Goal: Task Accomplishment & Management: Complete application form

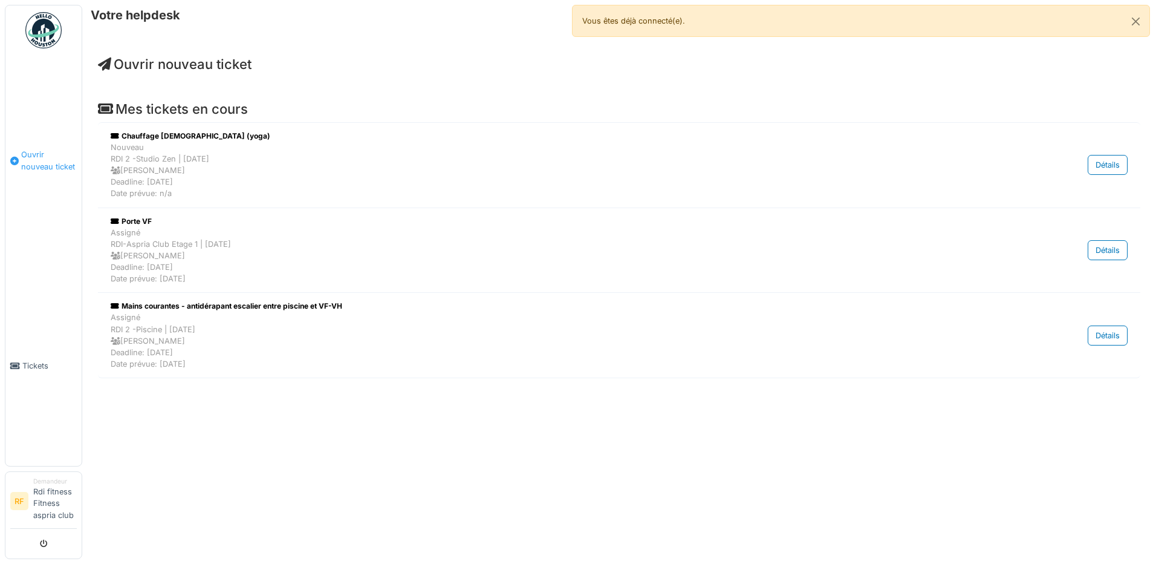
click at [48, 155] on span "Ouvrir nouveau ticket" at bounding box center [49, 160] width 56 height 23
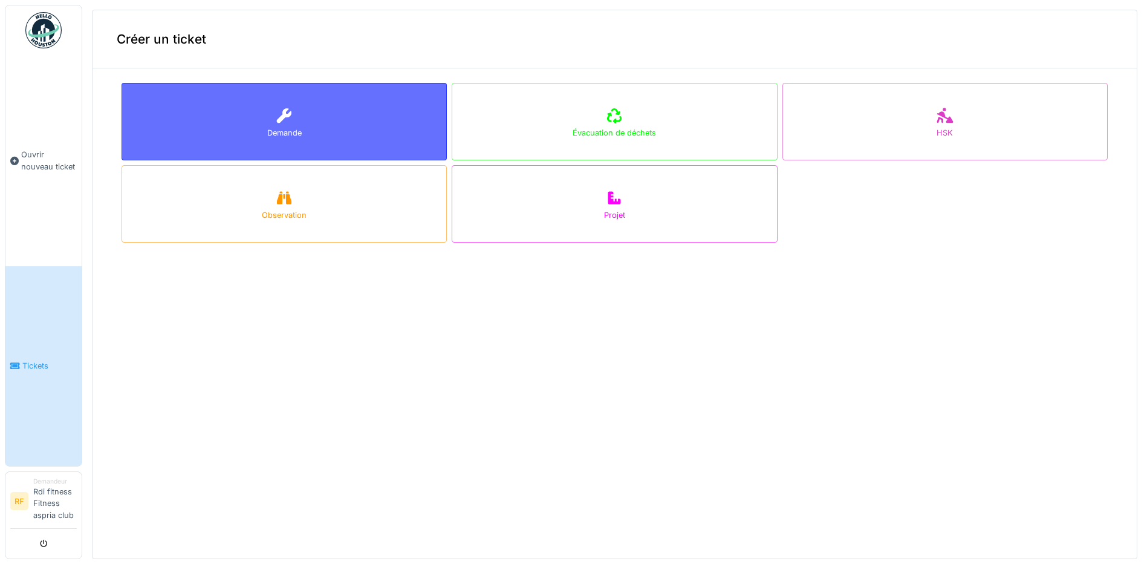
click at [253, 114] on div "Demande" at bounding box center [284, 121] width 325 height 77
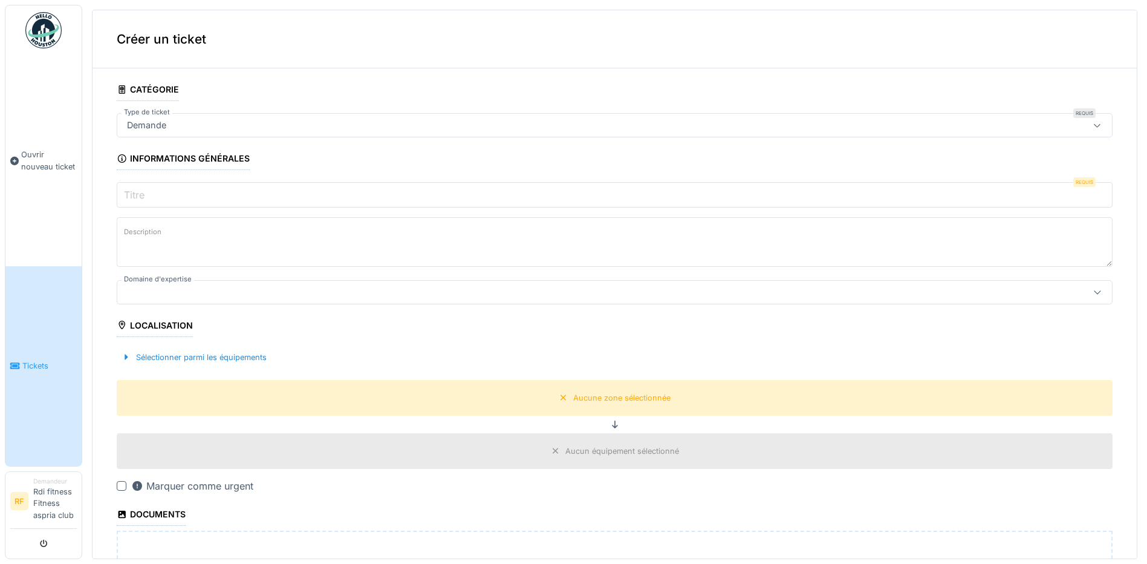
click at [996, 198] on input "Titre" at bounding box center [615, 194] width 996 height 25
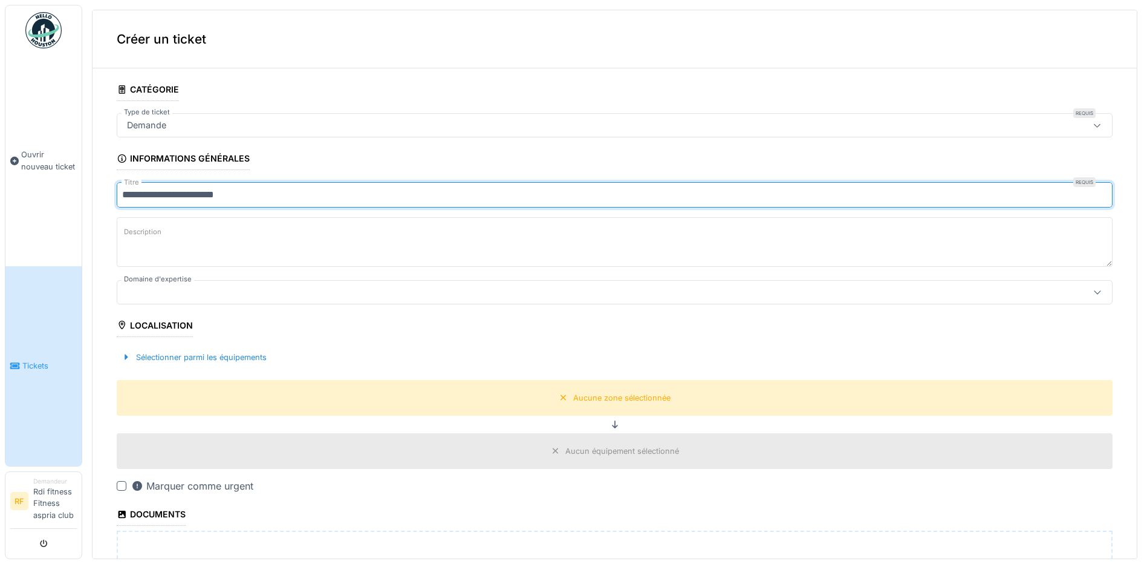
type input "**********"
click at [282, 296] on div at bounding box center [560, 291] width 877 height 13
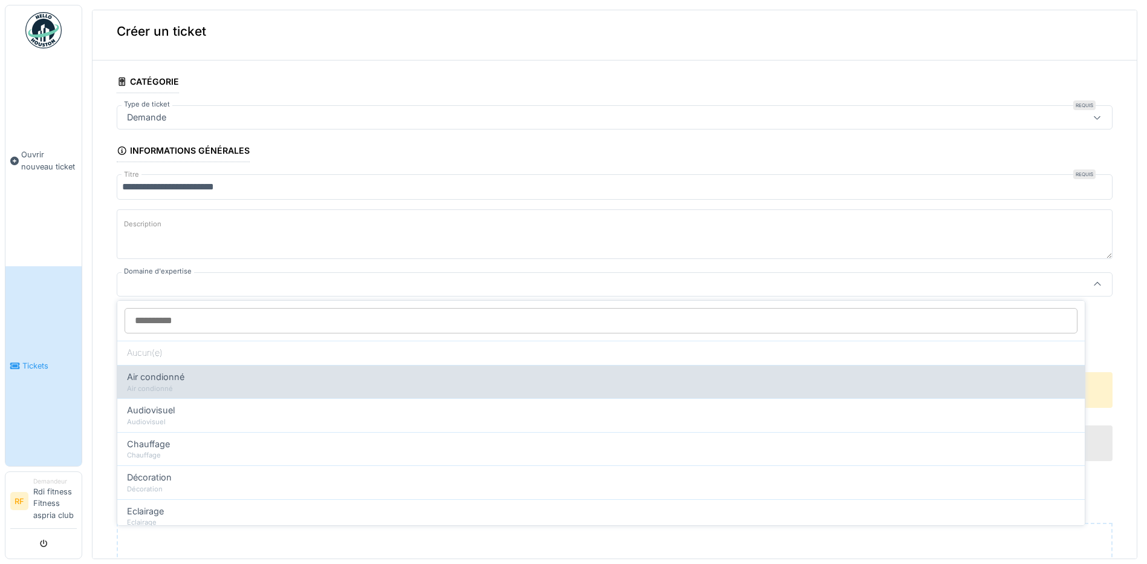
click at [177, 374] on span "Air condionné" at bounding box center [155, 376] width 57 height 13
type input "****"
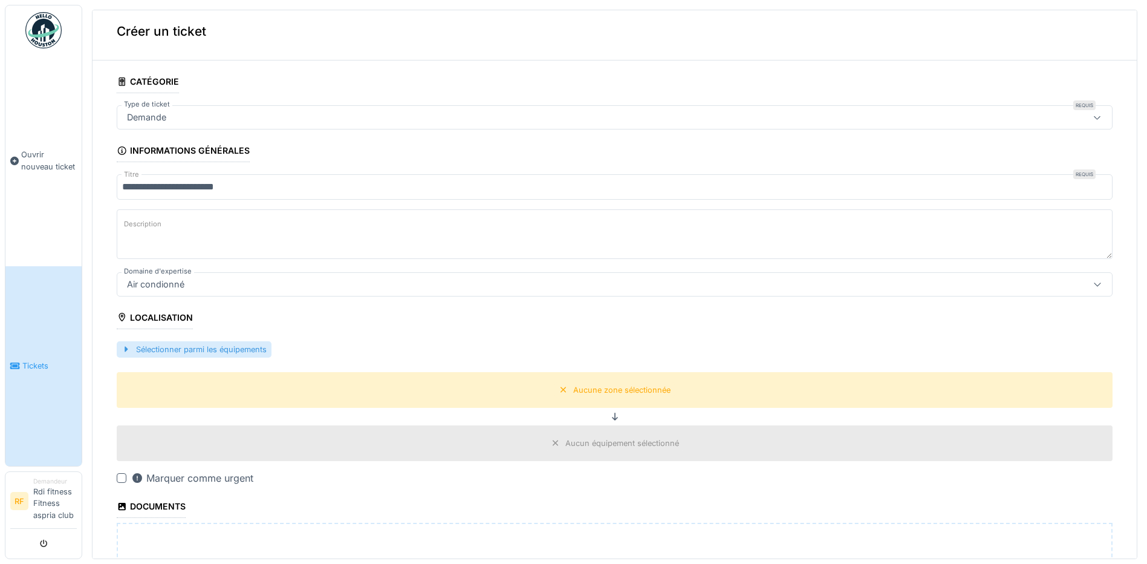
click at [171, 348] on div "Sélectionner parmi les équipements" at bounding box center [194, 349] width 155 height 16
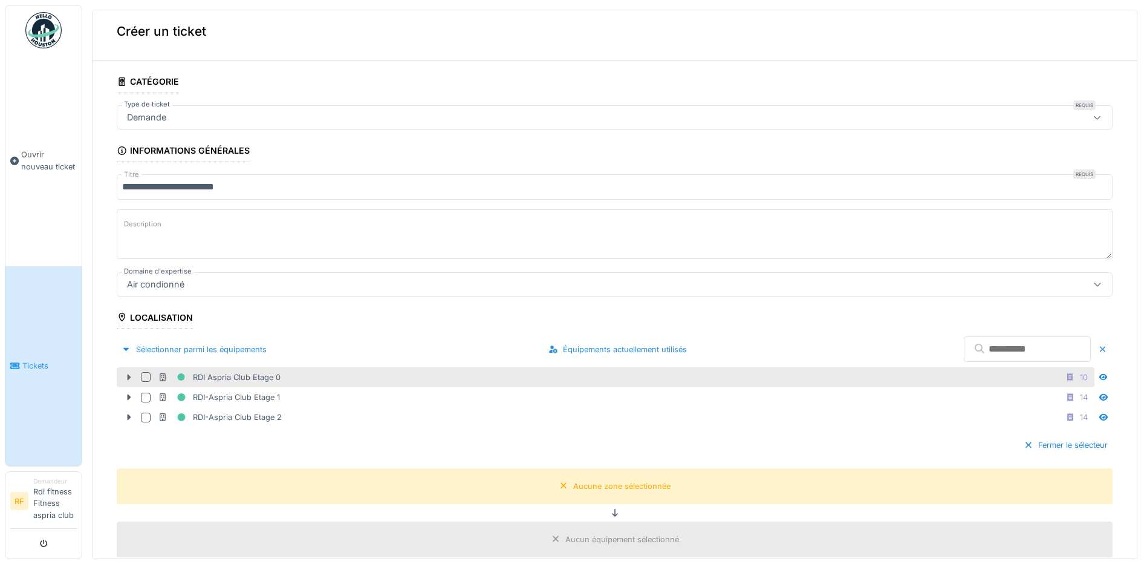
click at [125, 375] on icon at bounding box center [129, 377] width 10 height 8
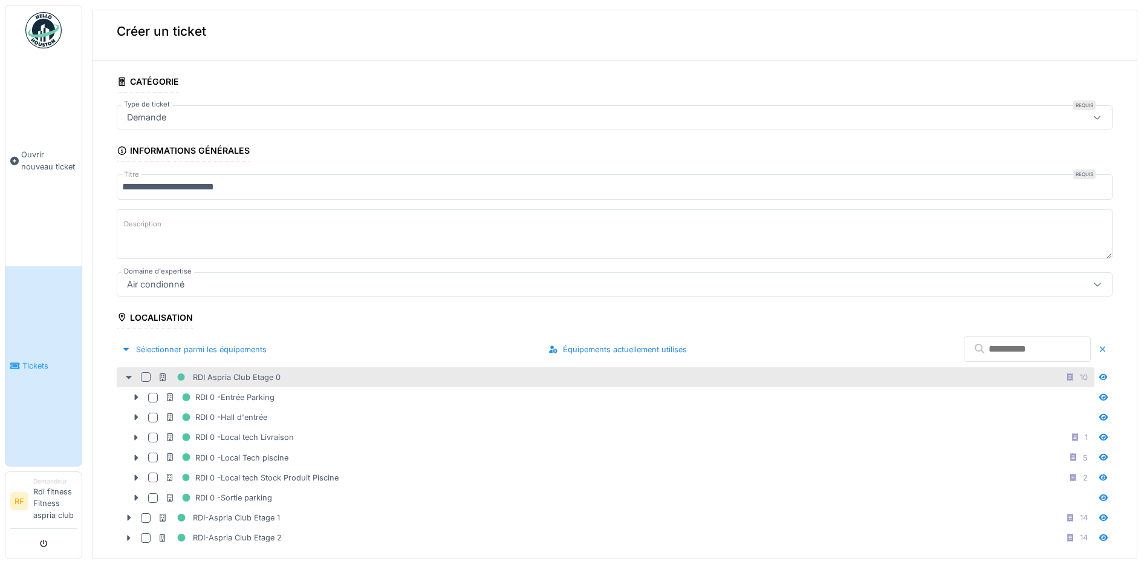
click at [125, 375] on icon at bounding box center [129, 377] width 10 height 8
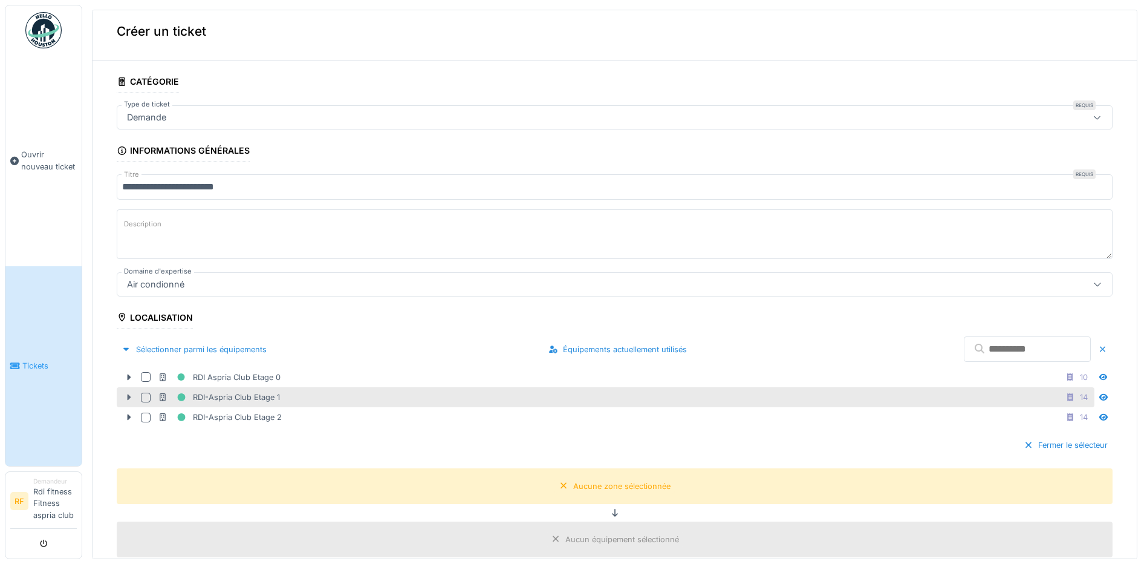
click at [130, 391] on div at bounding box center [128, 397] width 19 height 13
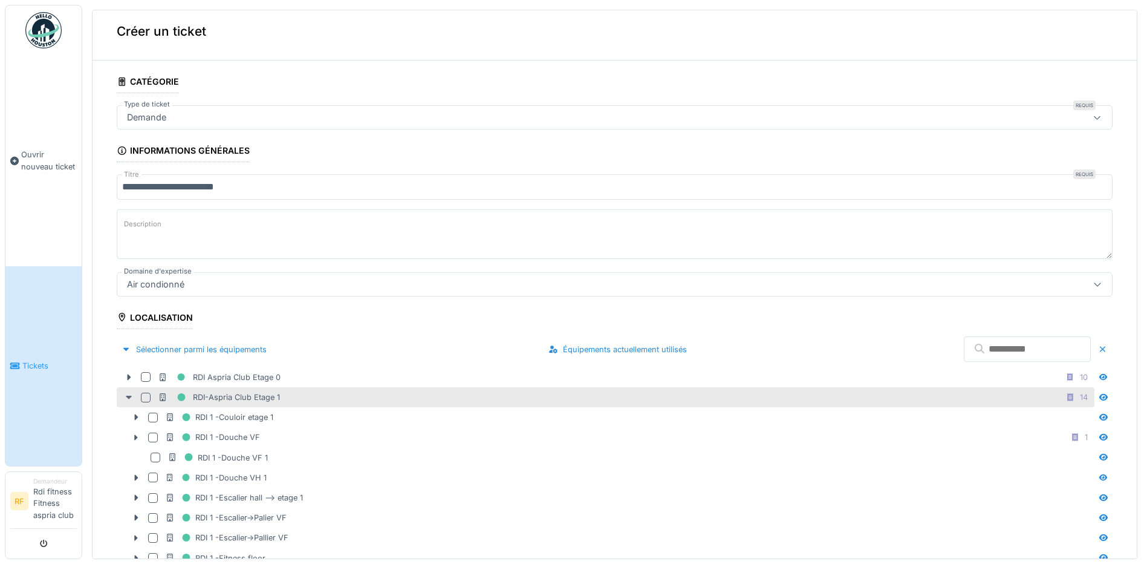
click at [129, 393] on icon at bounding box center [129, 397] width 10 height 8
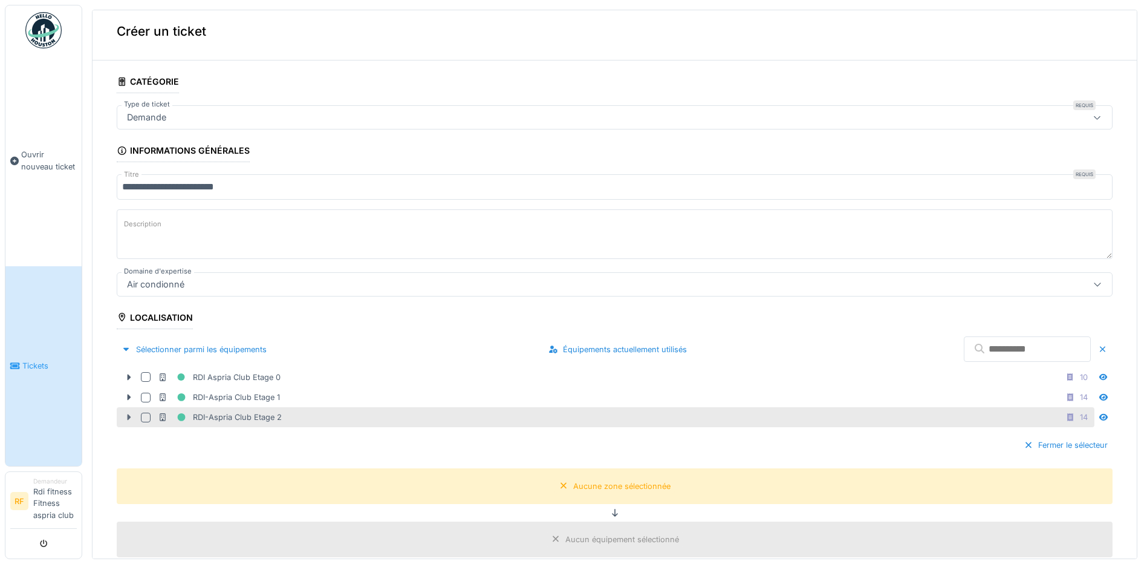
click at [127, 413] on icon at bounding box center [129, 417] width 10 height 8
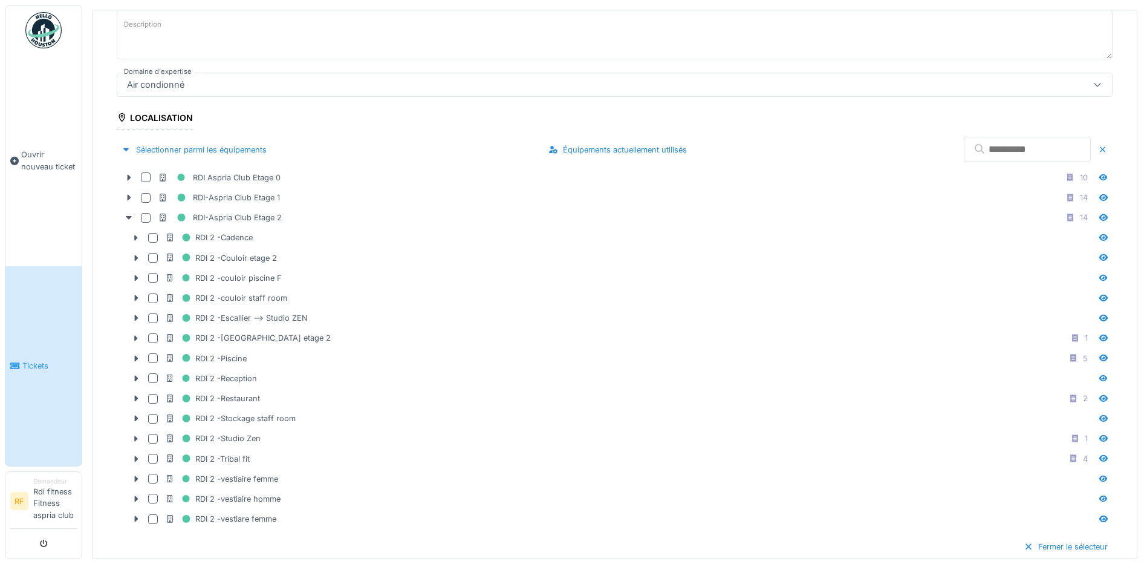
scroll to position [215, 0]
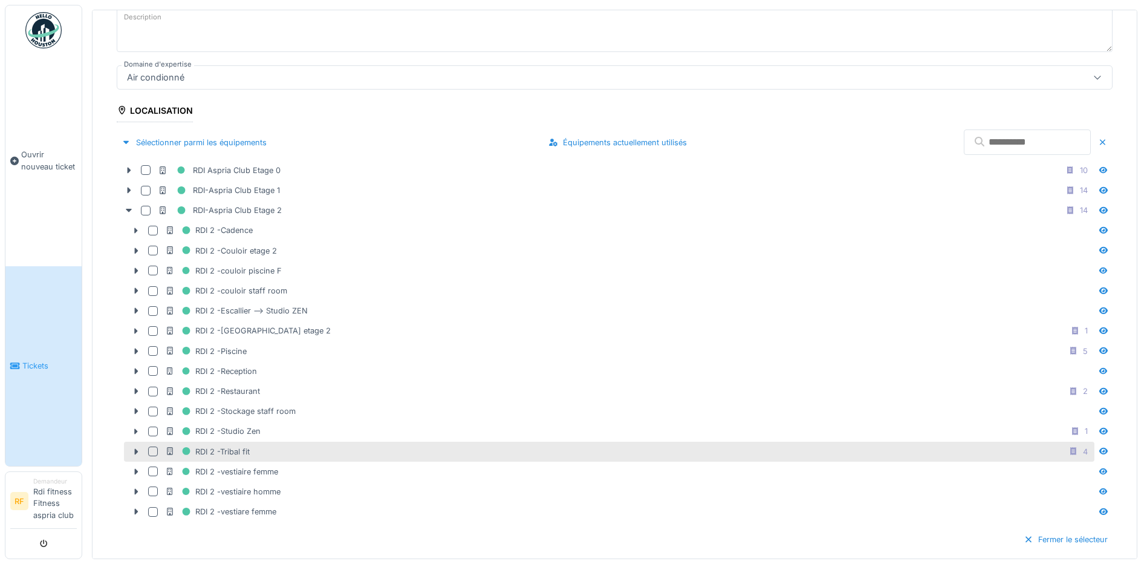
click at [150, 447] on div at bounding box center [153, 451] width 10 height 10
click at [136, 448] on icon at bounding box center [137, 451] width 4 height 6
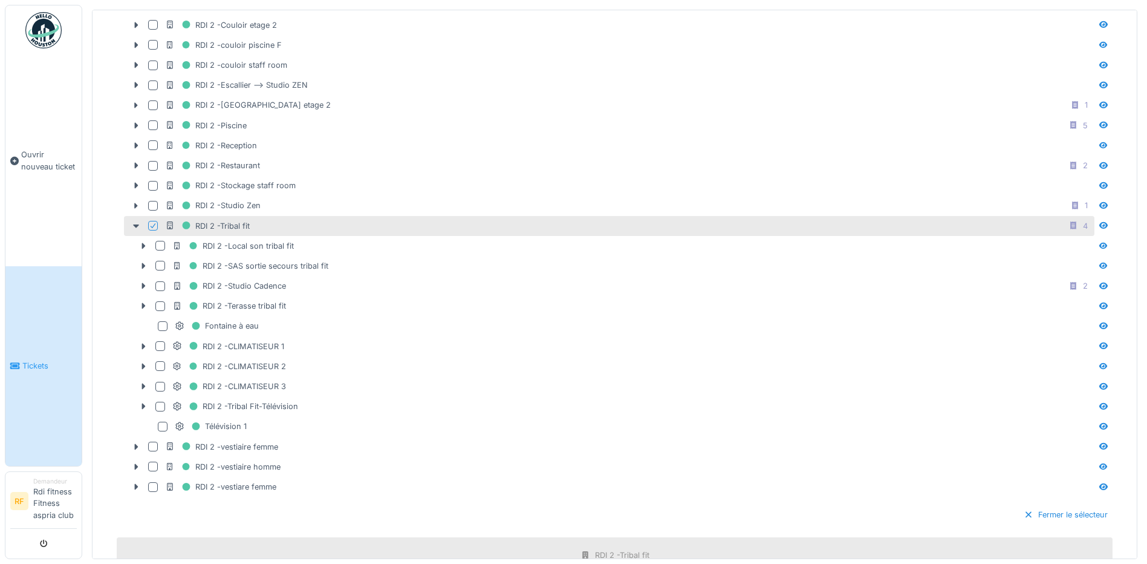
scroll to position [449, 0]
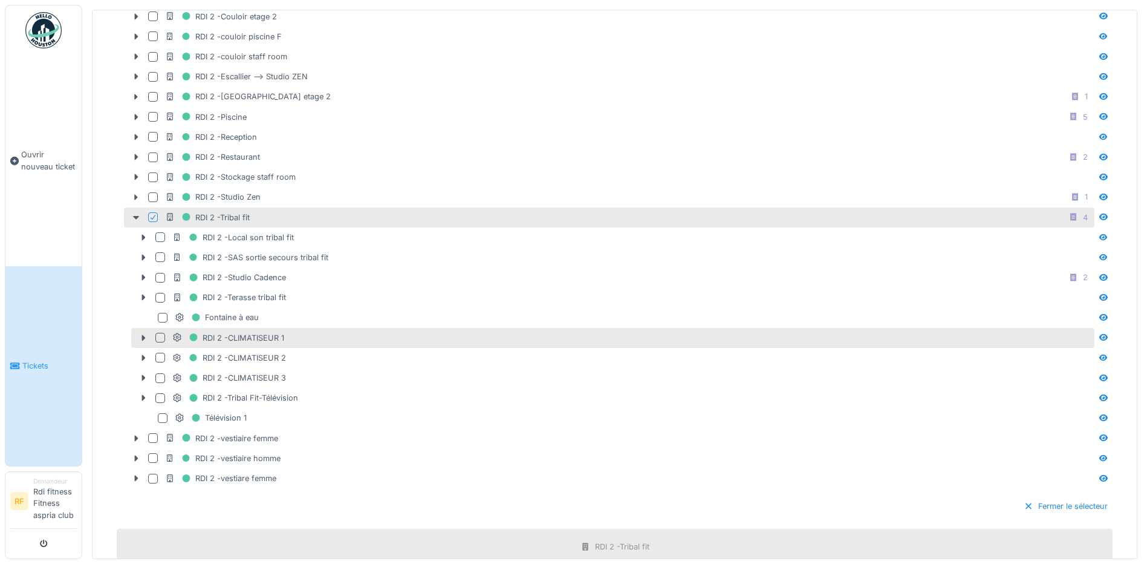
click at [157, 333] on div at bounding box center [160, 338] width 10 height 10
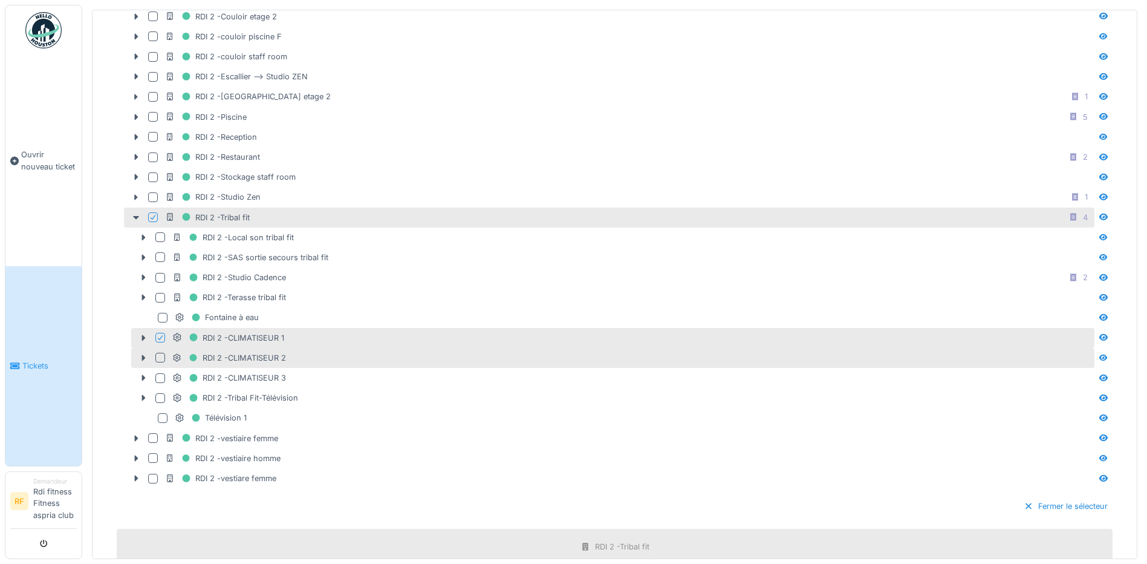
click at [159, 353] on div at bounding box center [160, 358] width 10 height 10
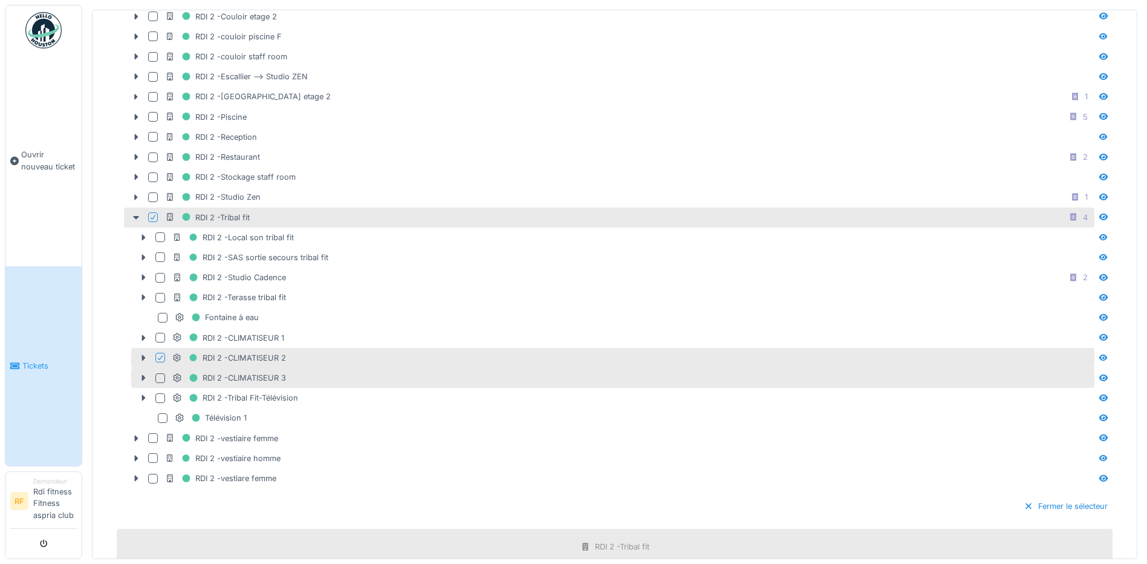
click at [163, 374] on div at bounding box center [160, 378] width 10 height 10
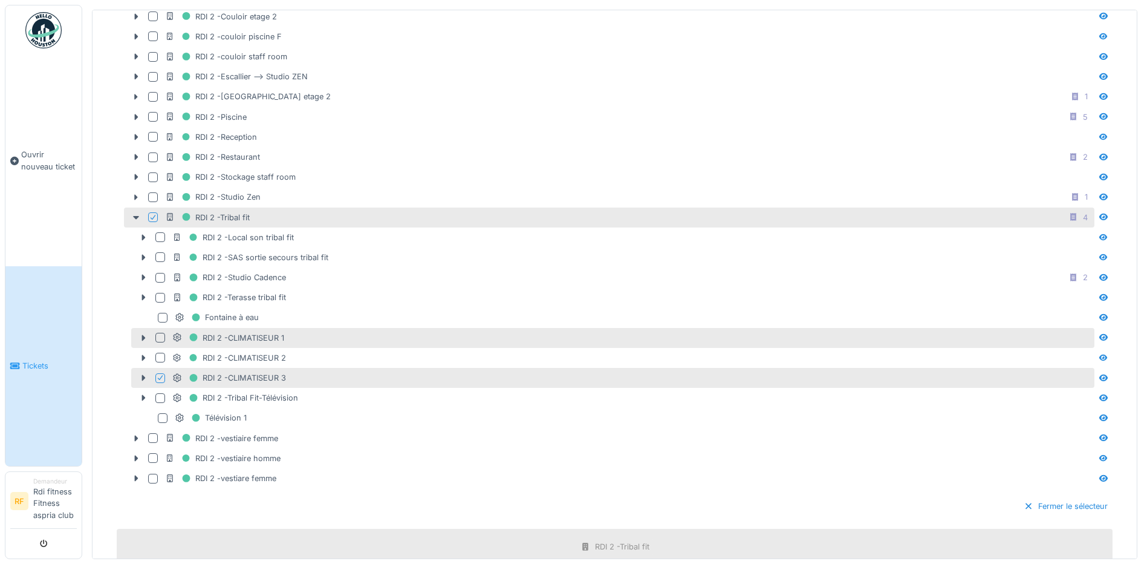
click at [160, 335] on div at bounding box center [160, 338] width 10 height 10
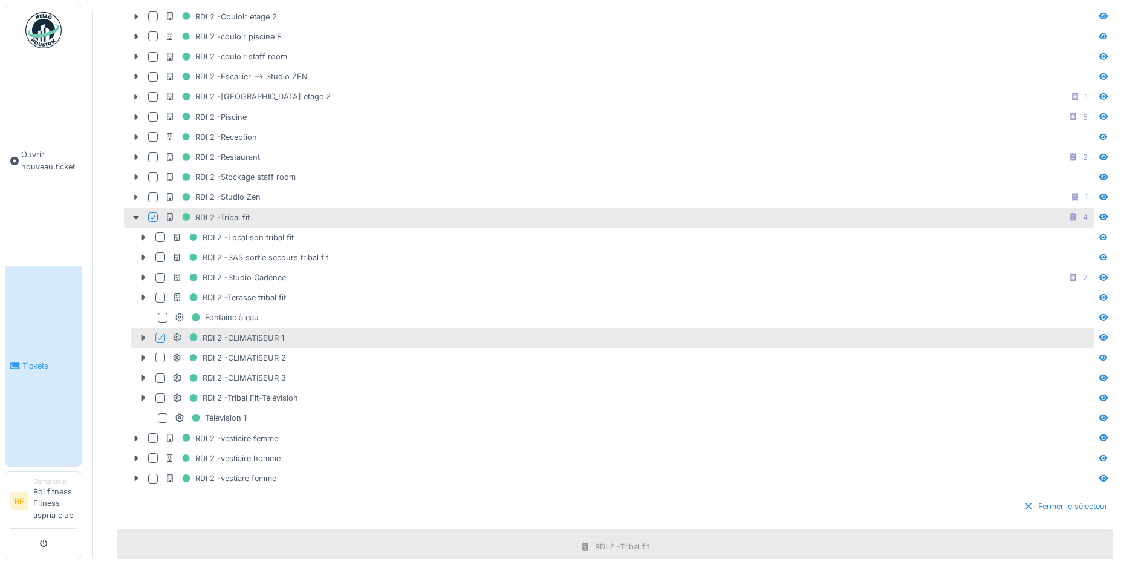
click at [143, 335] on icon at bounding box center [144, 337] width 4 height 6
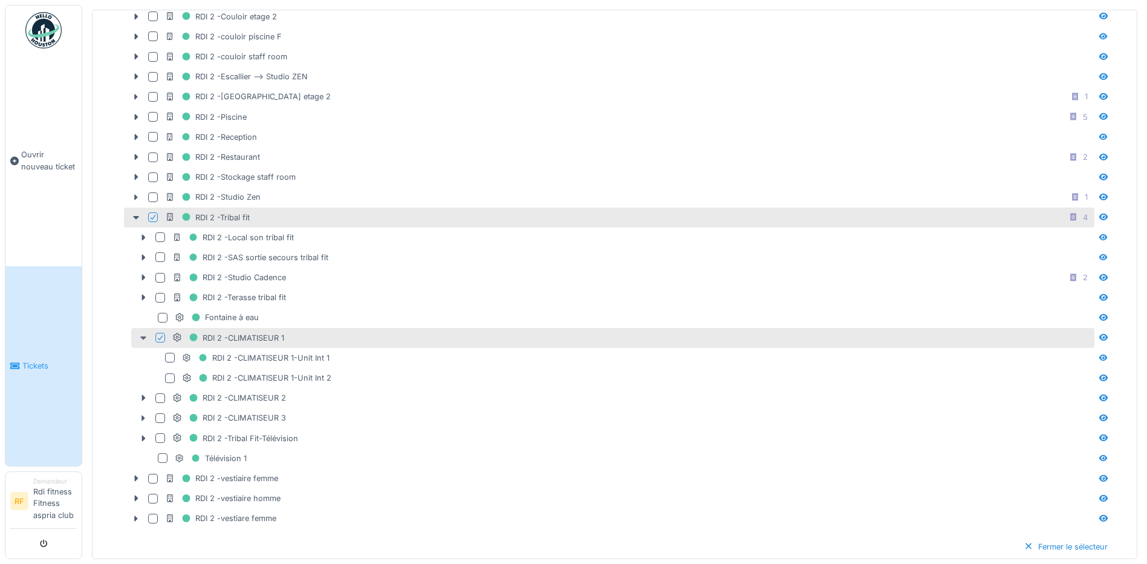
click at [143, 336] on icon at bounding box center [143, 338] width 6 height 4
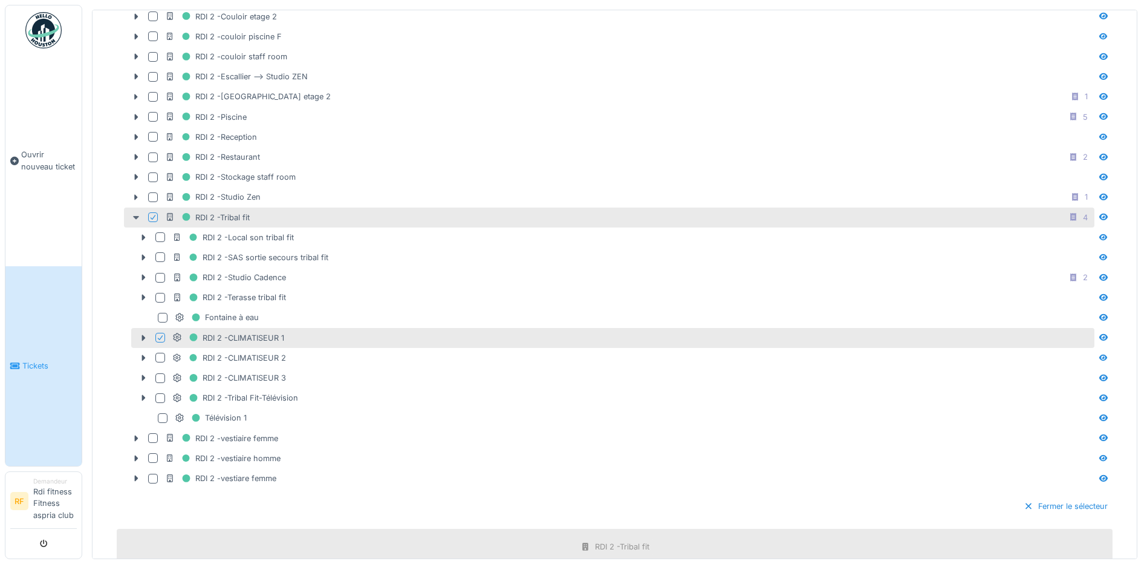
click at [137, 213] on icon at bounding box center [136, 217] width 10 height 8
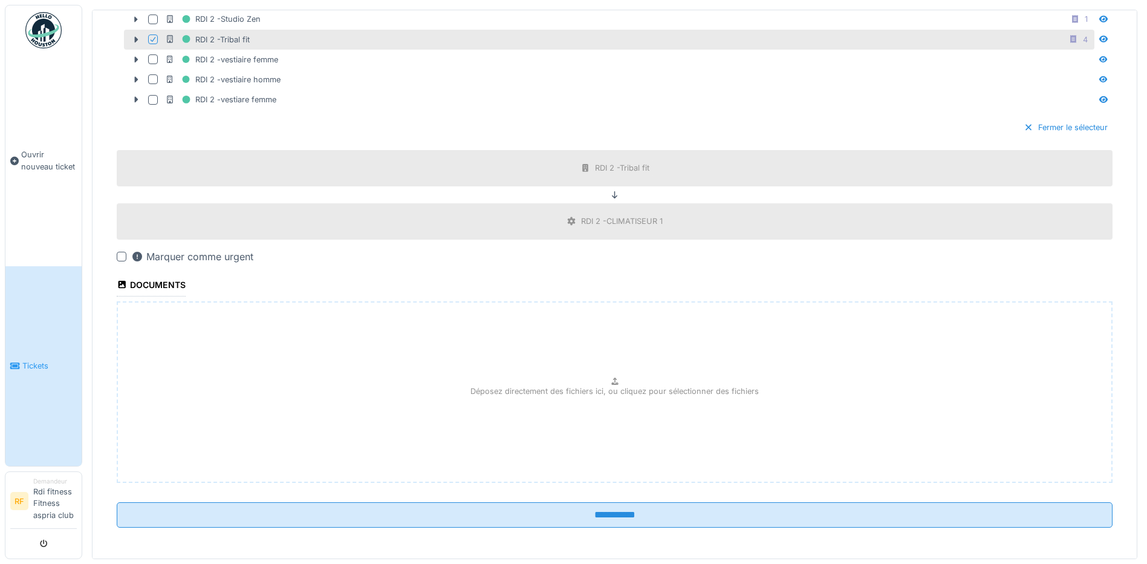
scroll to position [629, 0]
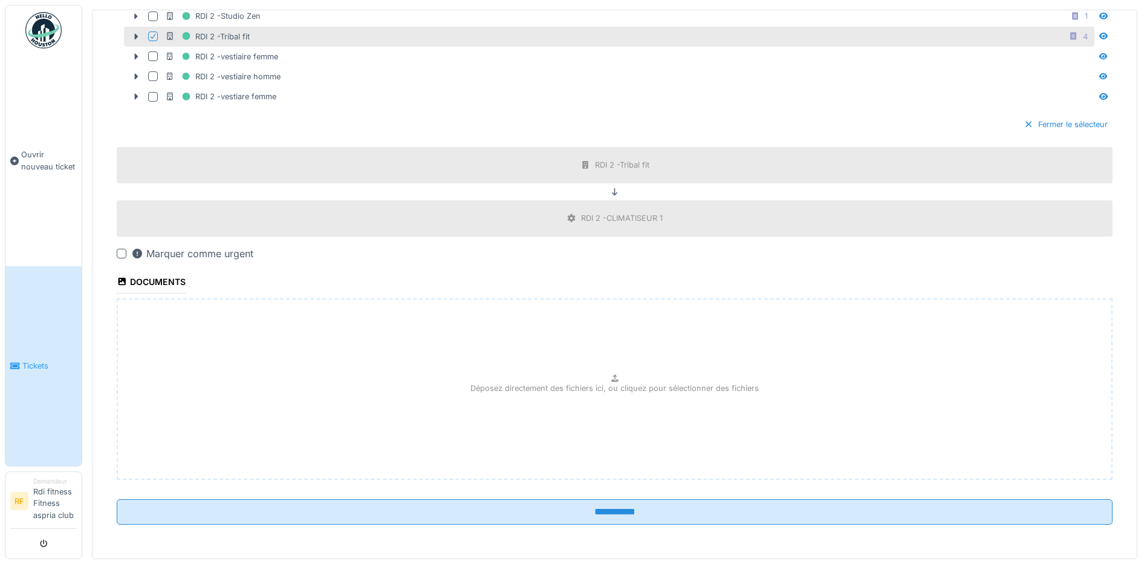
click at [576, 368] on div "Déposez directement des fichiers ici, ou cliquez pour sélectionner des fichiers" at bounding box center [615, 388] width 996 height 181
type input "**********"
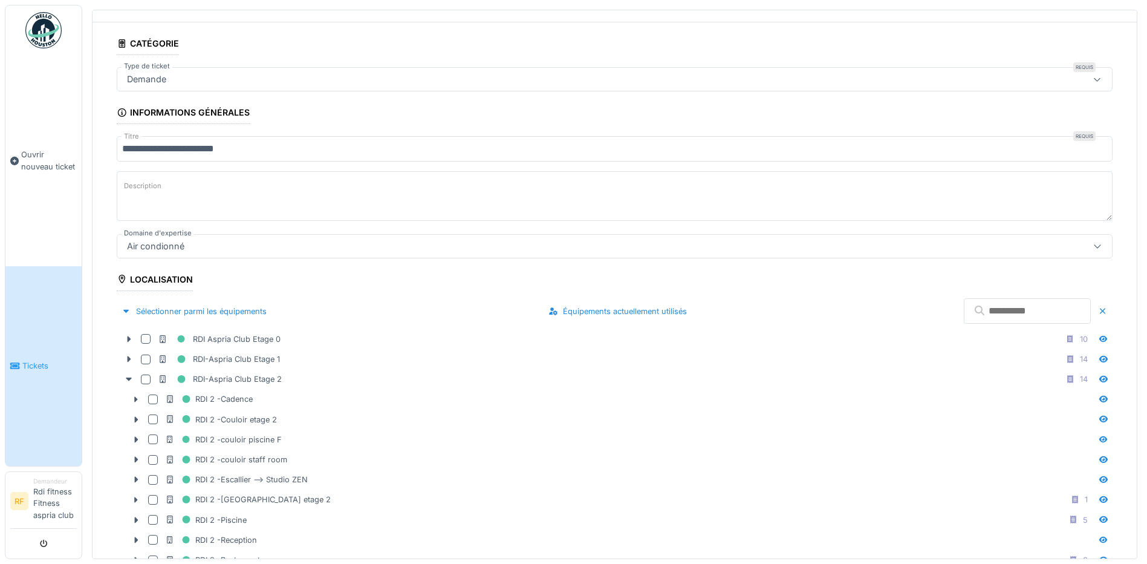
scroll to position [0, 0]
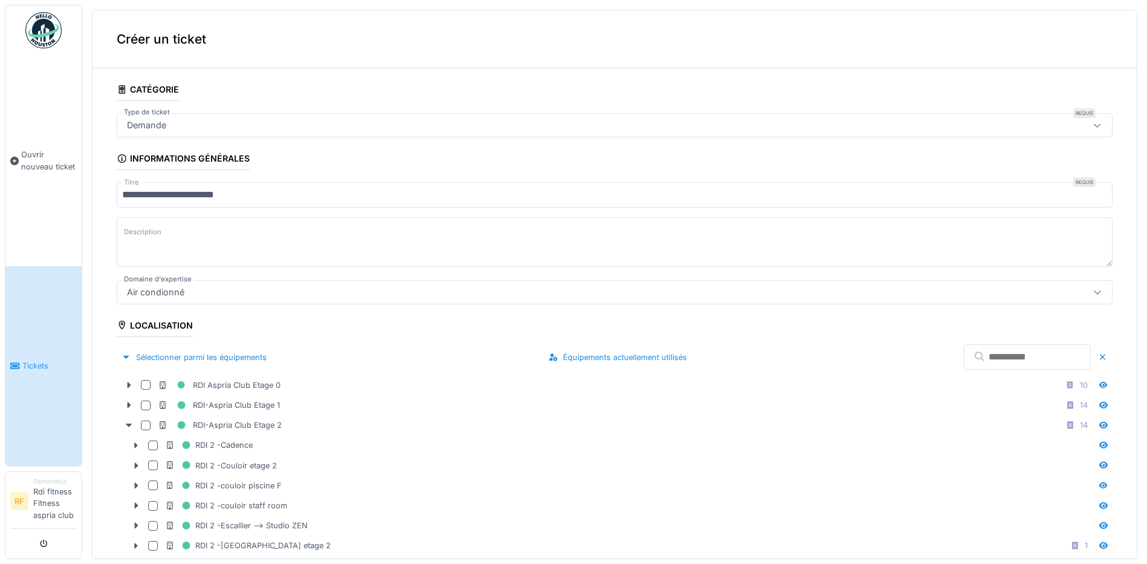
click at [193, 241] on textarea "Description" at bounding box center [615, 242] width 996 height 50
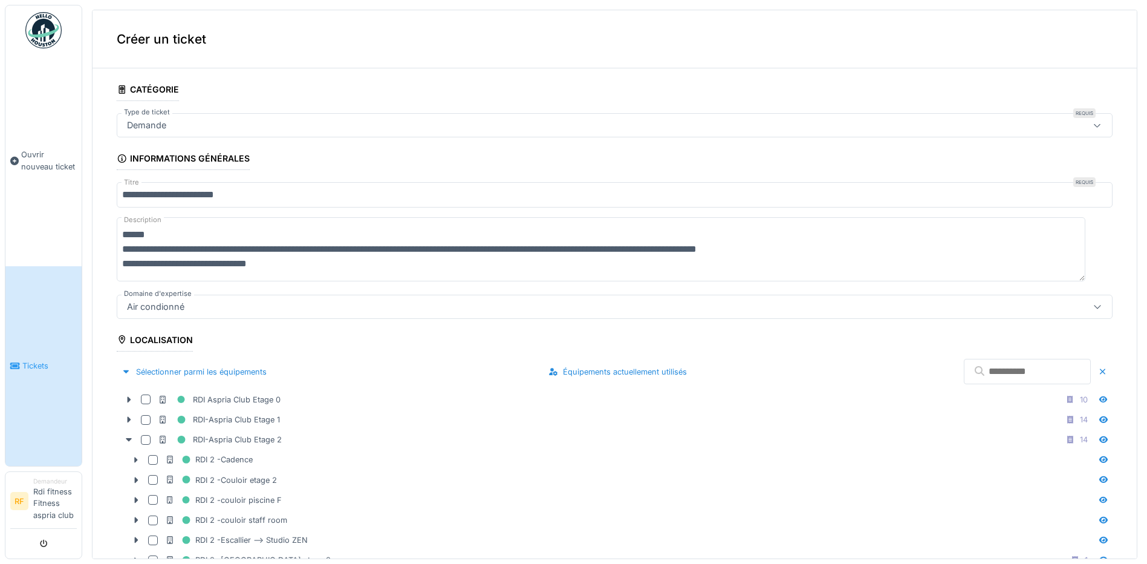
click at [831, 261] on textarea "**********" at bounding box center [601, 249] width 969 height 64
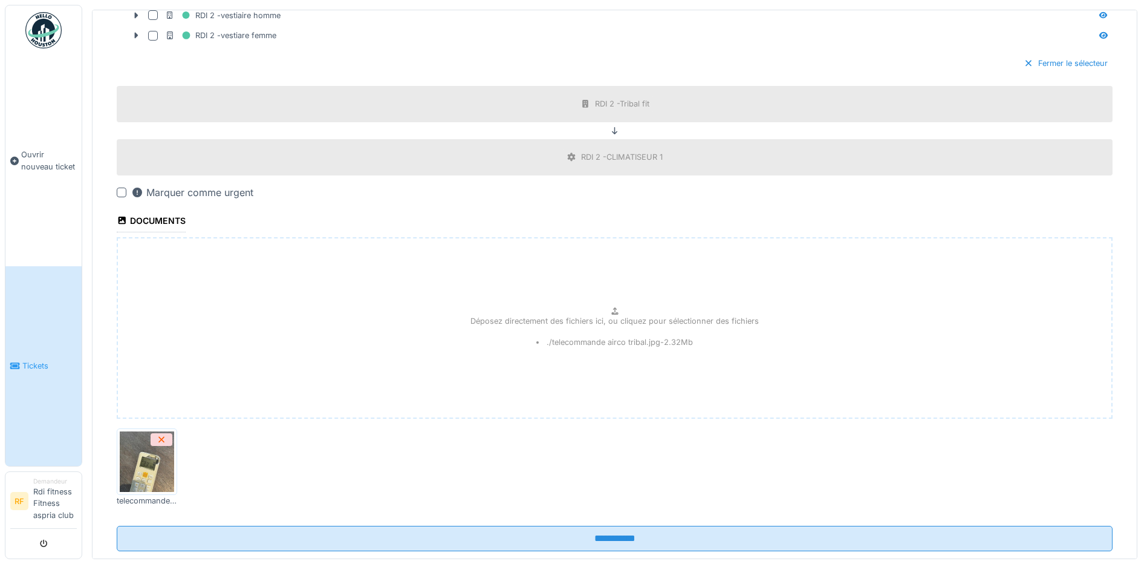
scroll to position [732, 0]
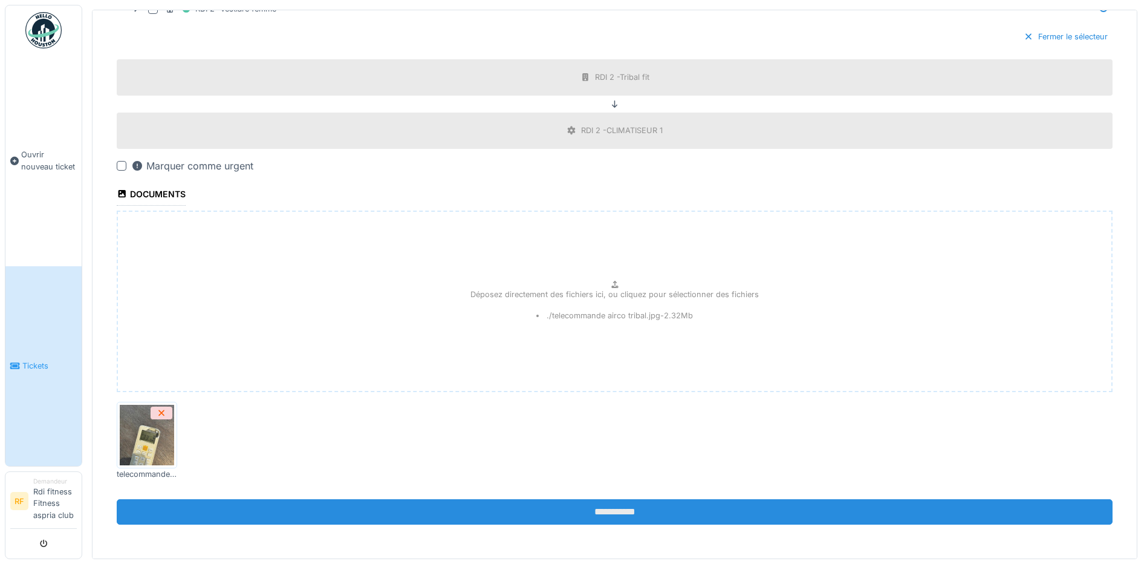
type textarea "**********"
click at [587, 506] on input "**********" at bounding box center [615, 511] width 996 height 25
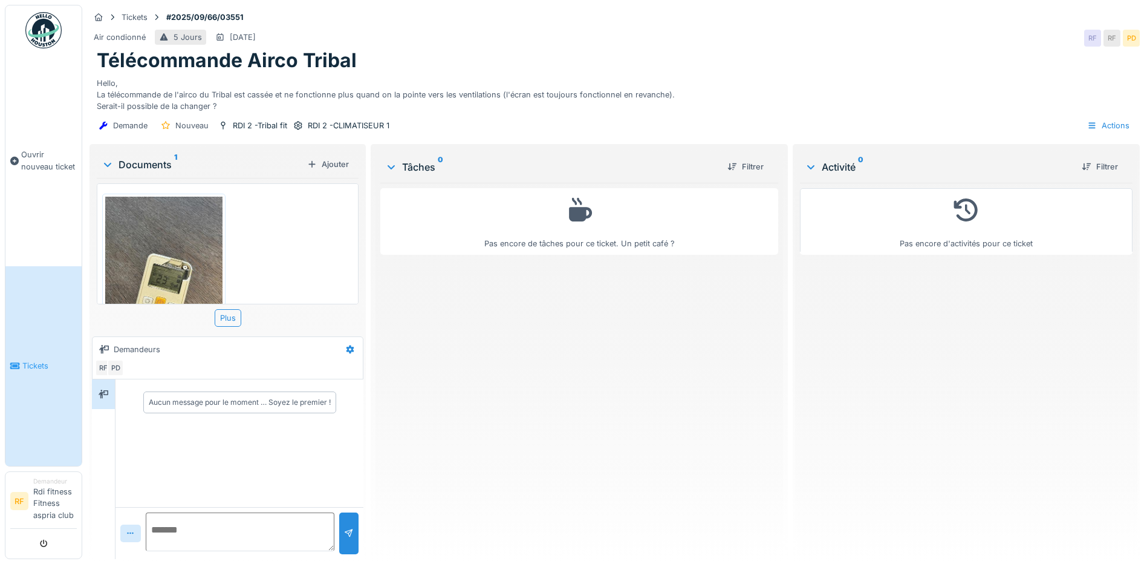
click at [60, 352] on link "Tickets" at bounding box center [43, 366] width 76 height 200
